Goal: Information Seeking & Learning: Check status

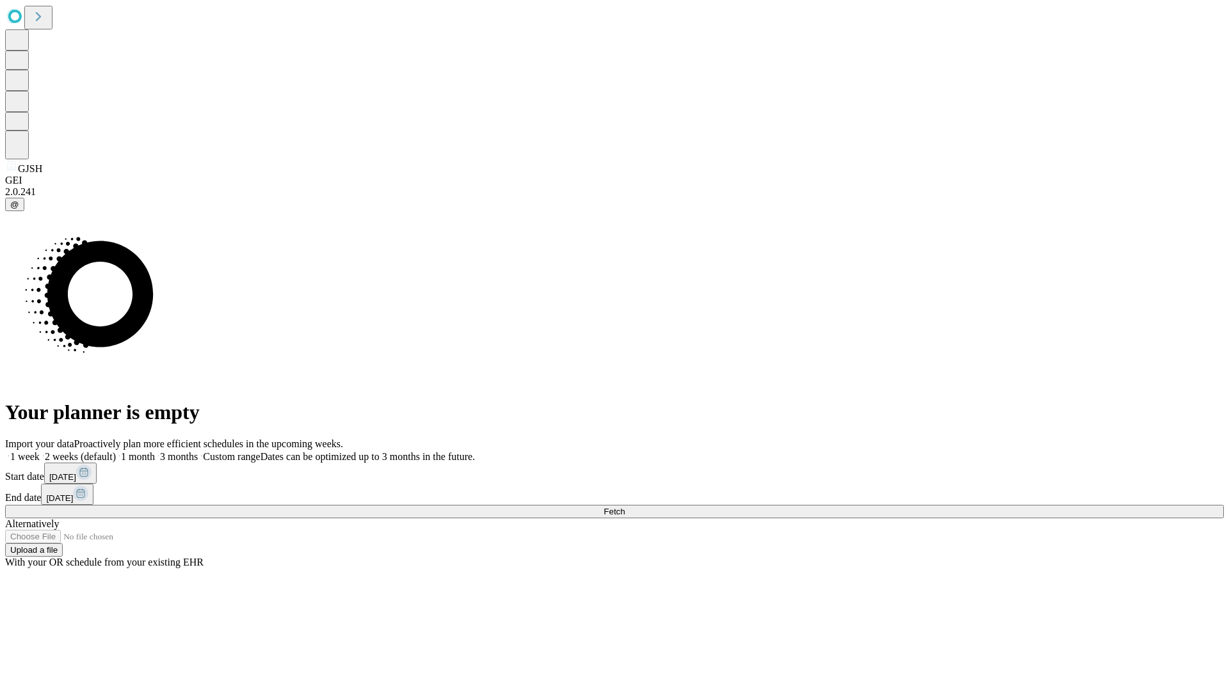
click at [625, 507] on span "Fetch" at bounding box center [614, 512] width 21 height 10
